Goal: Information Seeking & Learning: Learn about a topic

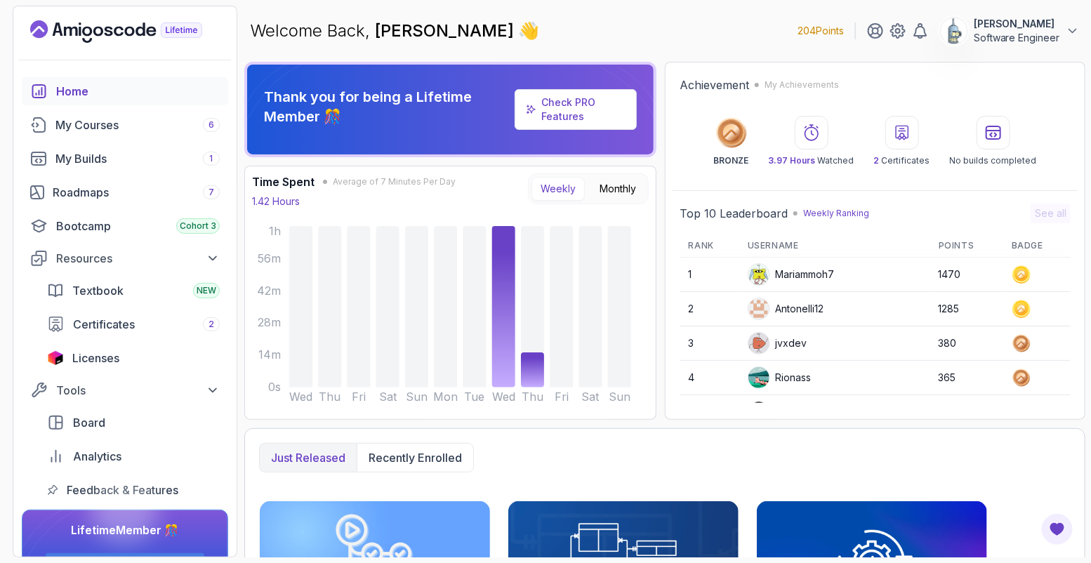
click at [588, 109] on div "Check PRO Features" at bounding box center [583, 110] width 84 height 28
click at [567, 112] on link "Check PRO Features" at bounding box center [568, 109] width 54 height 26
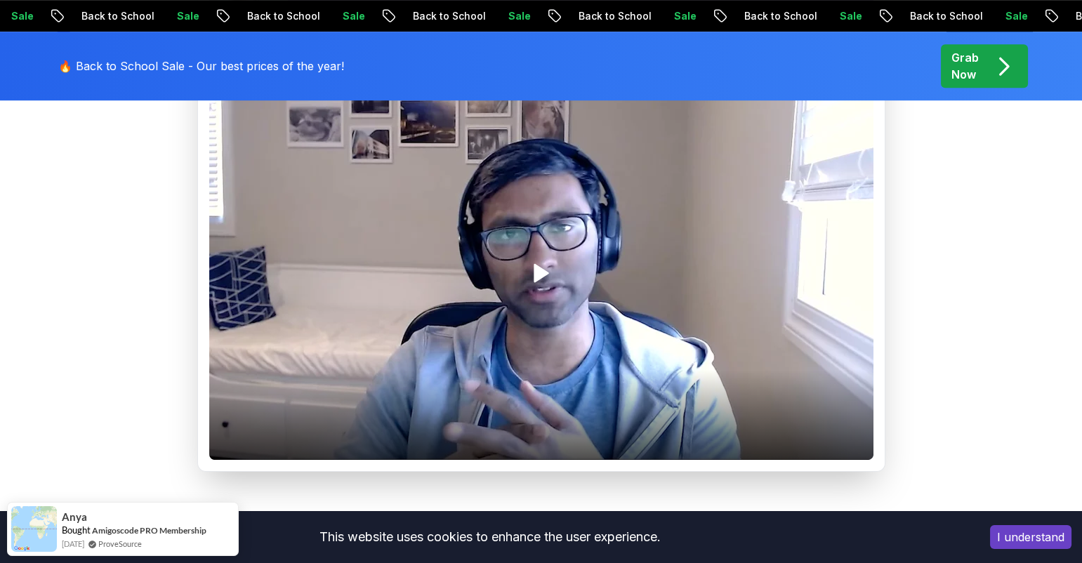
scroll to position [1973, 0]
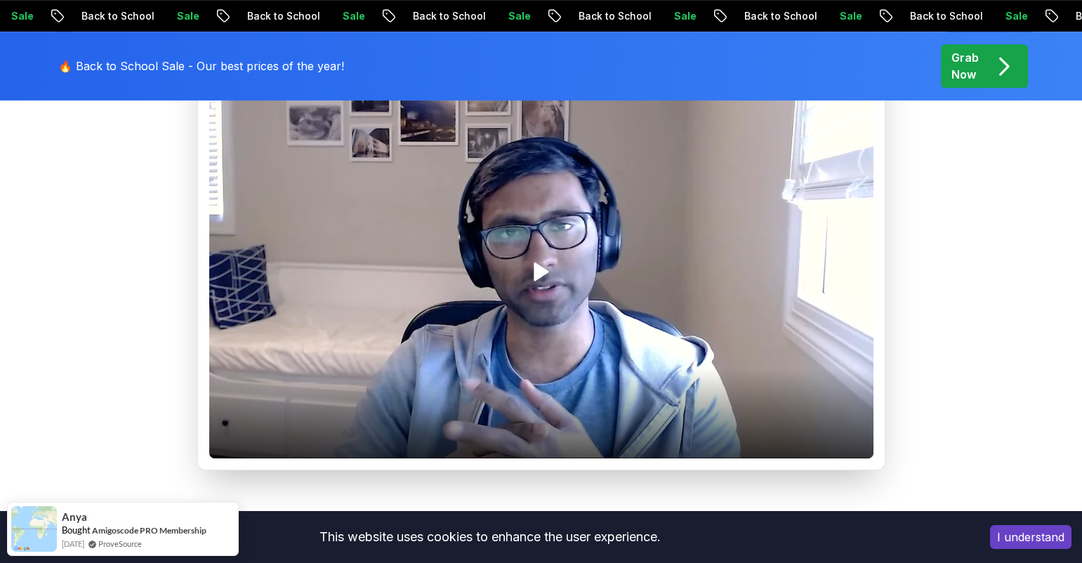
click at [525, 306] on div at bounding box center [541, 272] width 664 height 374
click at [536, 279] on rect "Pause" at bounding box center [538, 271] width 4 height 15
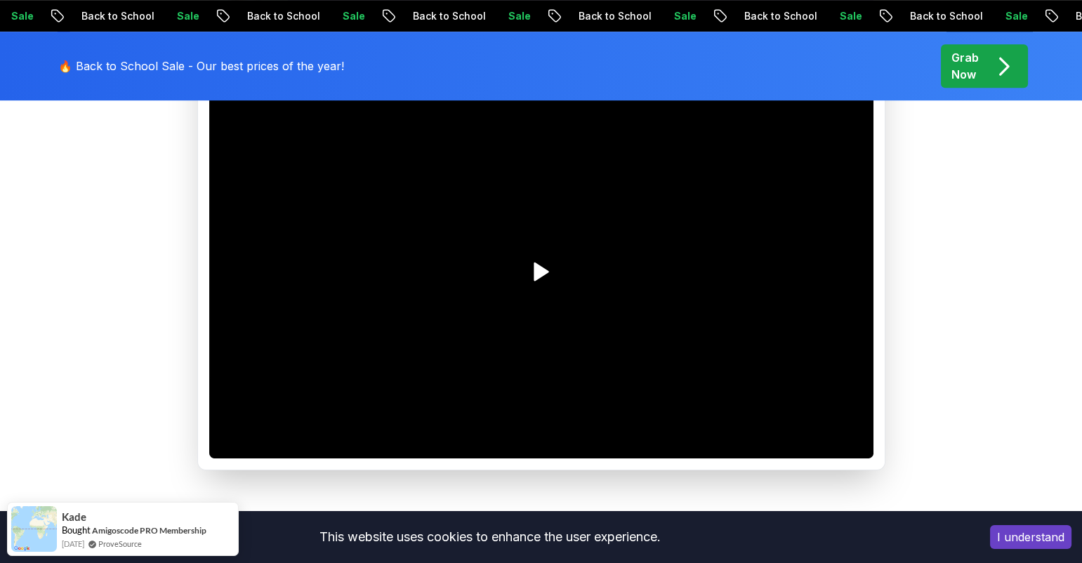
click at [541, 280] on polygon "Play" at bounding box center [540, 271] width 13 height 17
click at [542, 334] on video at bounding box center [541, 272] width 664 height 374
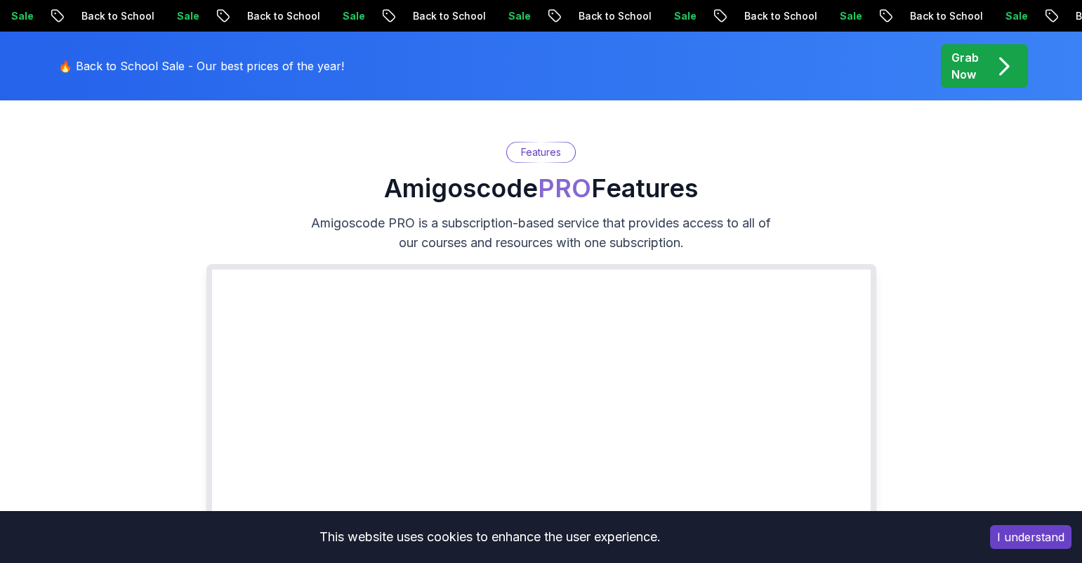
scroll to position [0, 0]
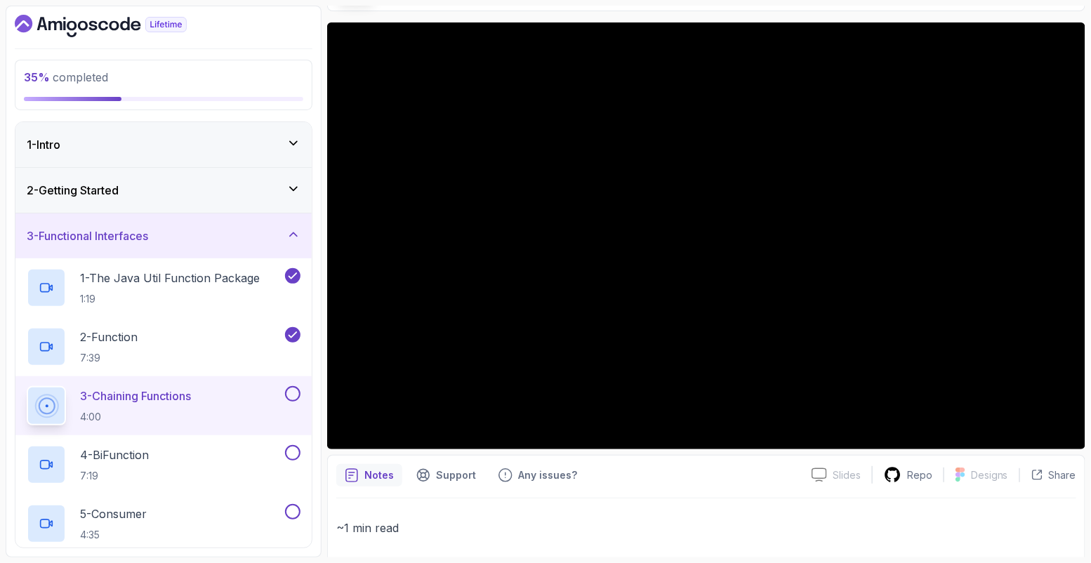
scroll to position [101, 0]
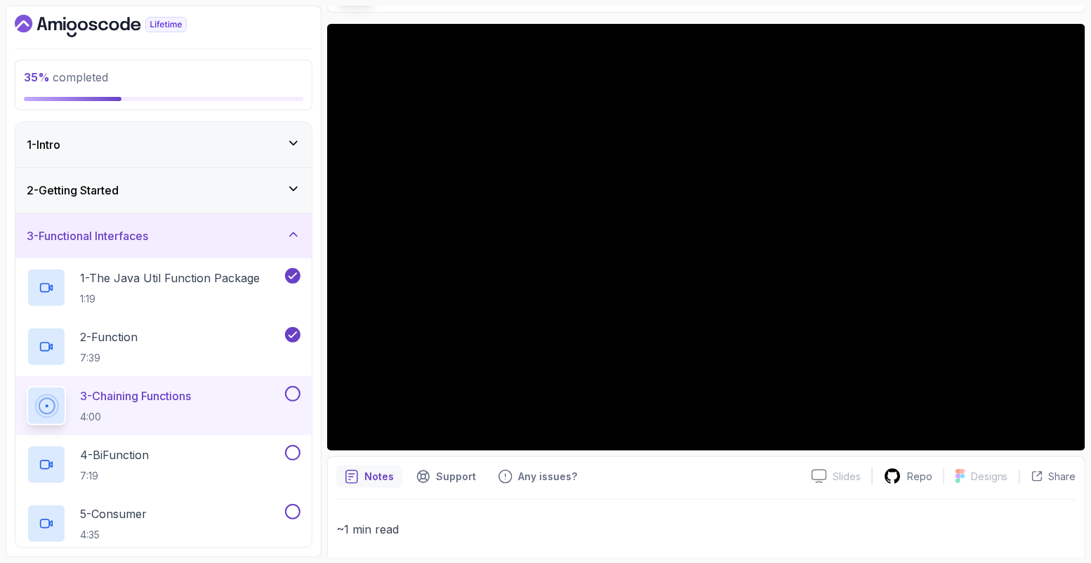
click at [294, 393] on button at bounding box center [292, 393] width 15 height 15
click at [166, 461] on div "4 - BiFunction 7:19" at bounding box center [155, 464] width 256 height 39
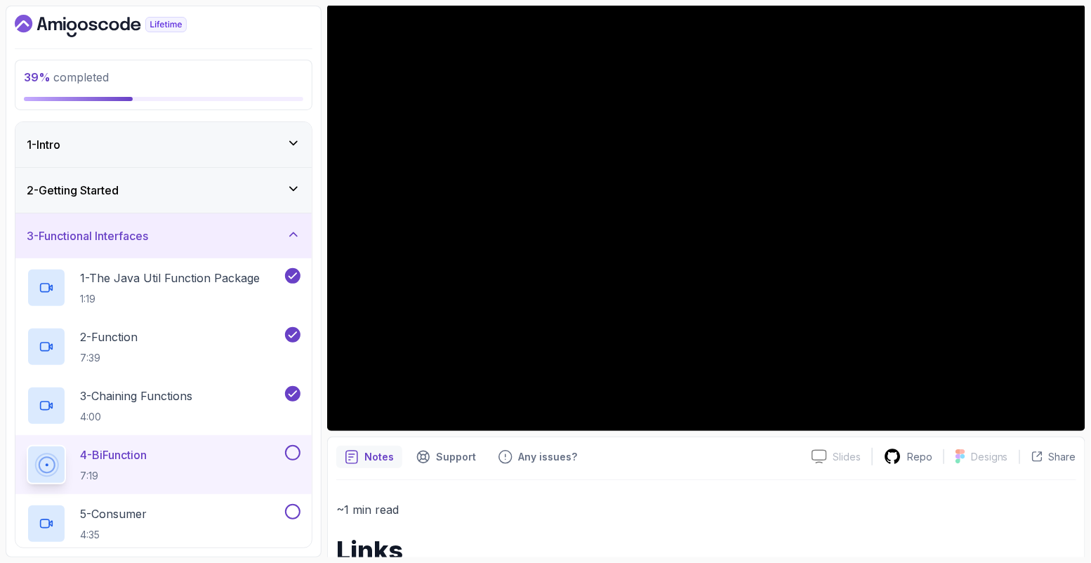
scroll to position [117, 0]
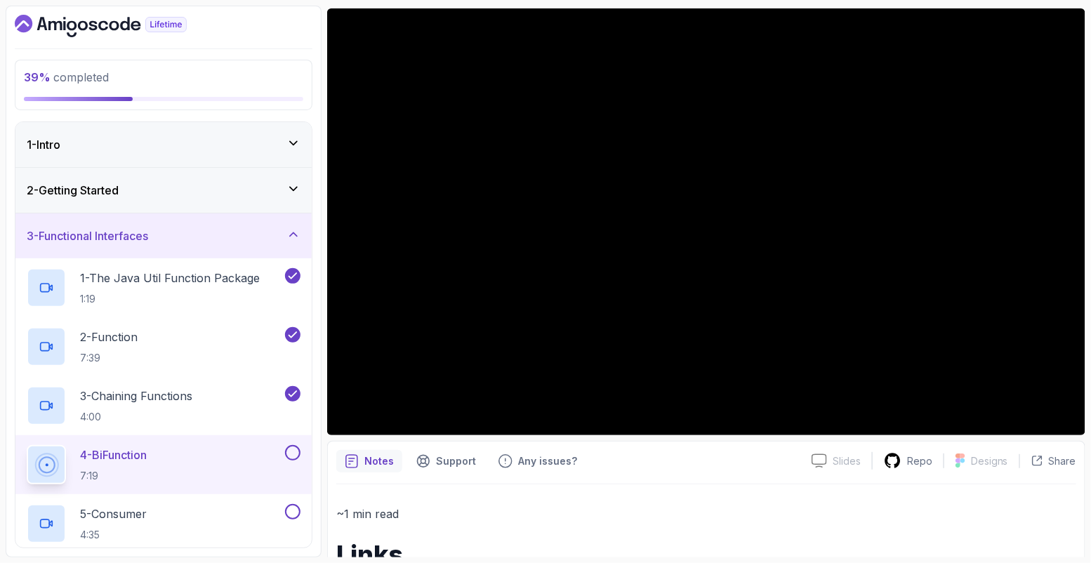
click at [27, 445] on button "4 - BiFunction 7:19" at bounding box center [164, 464] width 274 height 39
